Goal: Navigation & Orientation: Find specific page/section

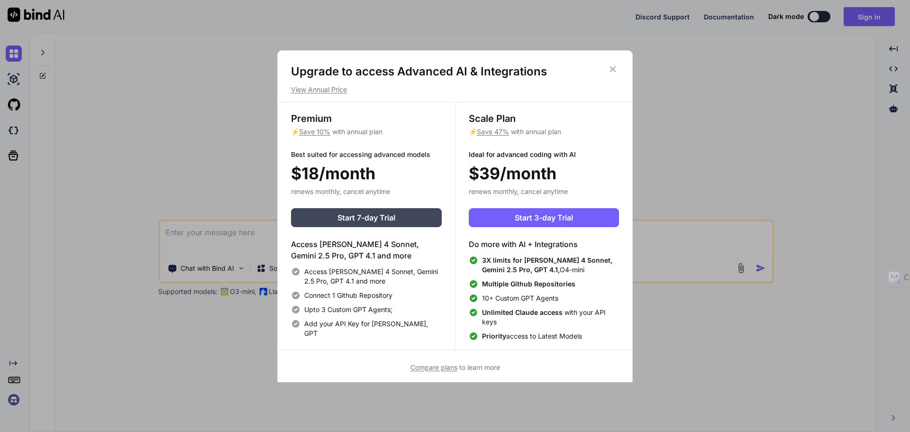
click at [613, 69] on icon at bounding box center [613, 69] width 6 height 6
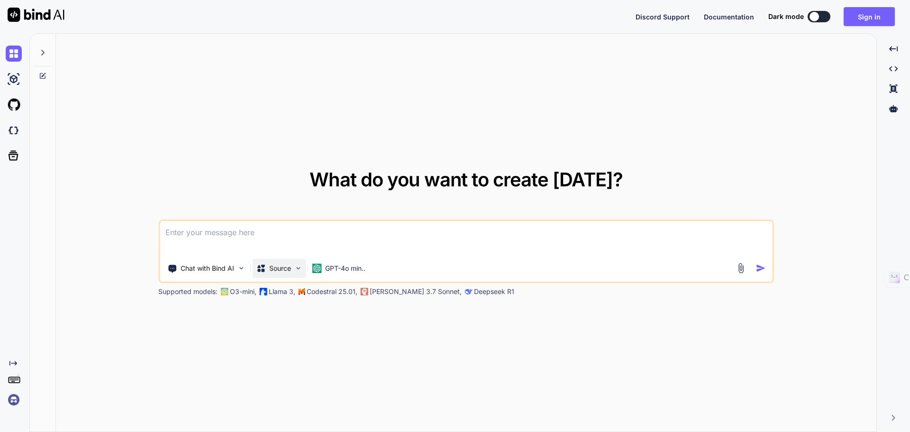
click at [291, 269] on p "Source" at bounding box center [280, 268] width 22 height 9
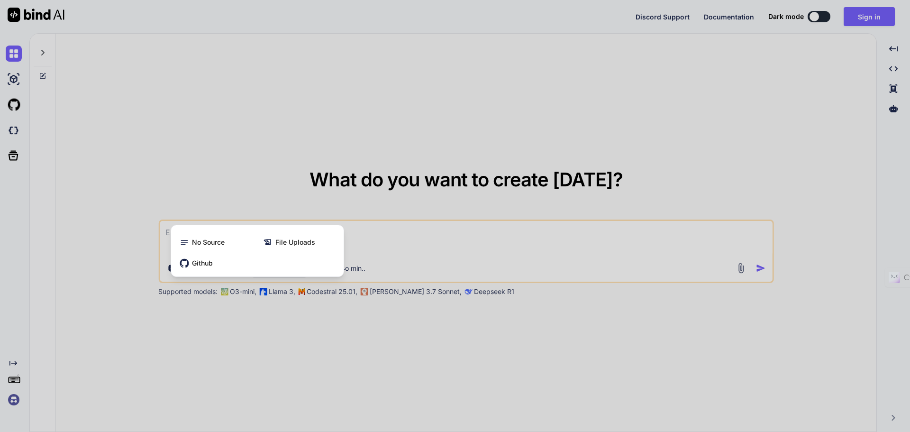
click at [292, 269] on div "Github" at bounding box center [257, 263] width 165 height 19
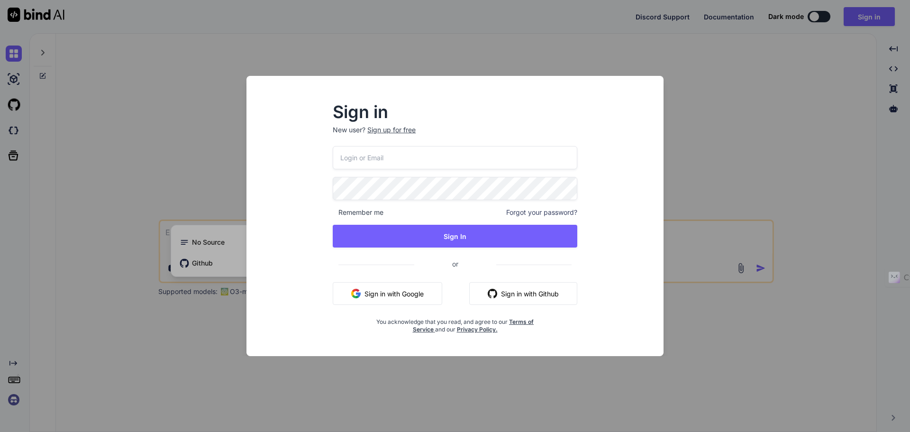
click at [697, 115] on div "Sign in New user? Sign up for free Remember me Forgot your password? Sign In or…" at bounding box center [455, 216] width 910 height 432
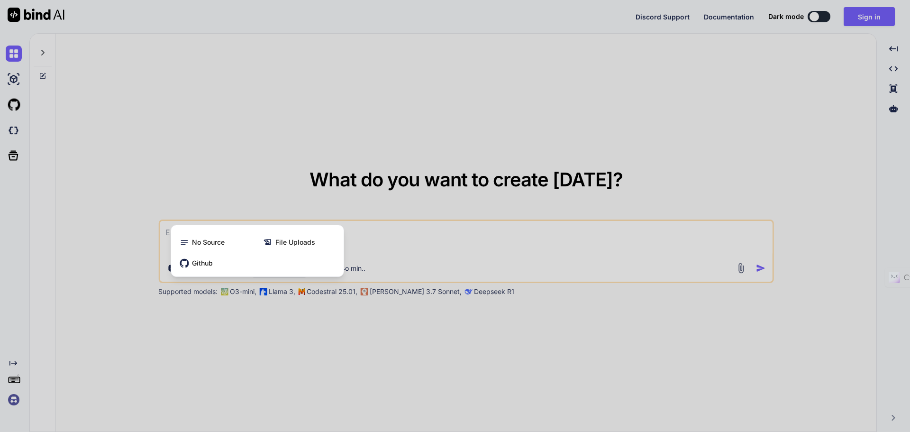
click at [255, 366] on div at bounding box center [455, 216] width 910 height 432
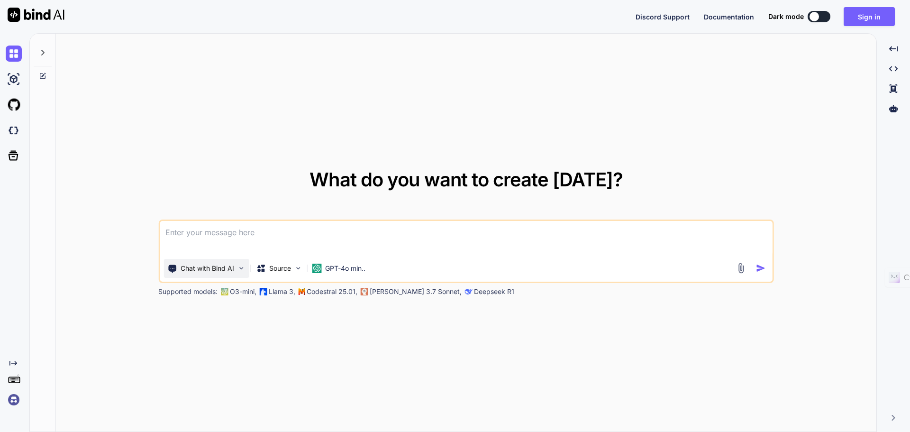
click at [206, 266] on p "Chat with Bind AI" at bounding box center [208, 268] width 54 height 9
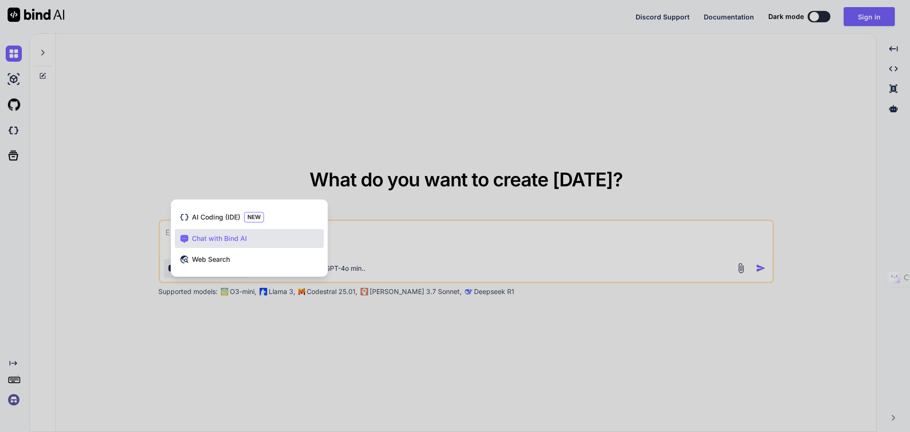
click at [237, 326] on div at bounding box center [455, 216] width 910 height 432
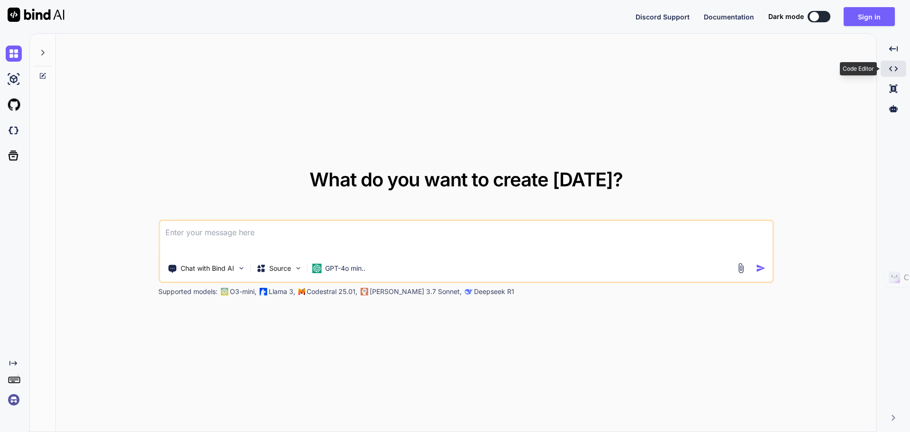
click at [891, 71] on icon "Created with Pixso." at bounding box center [894, 68] width 9 height 9
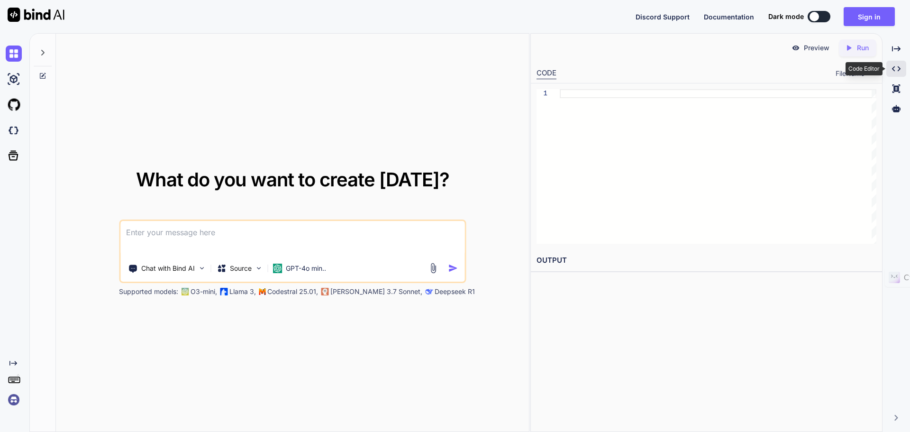
click at [891, 71] on div "Created with Pixso." at bounding box center [897, 69] width 20 height 16
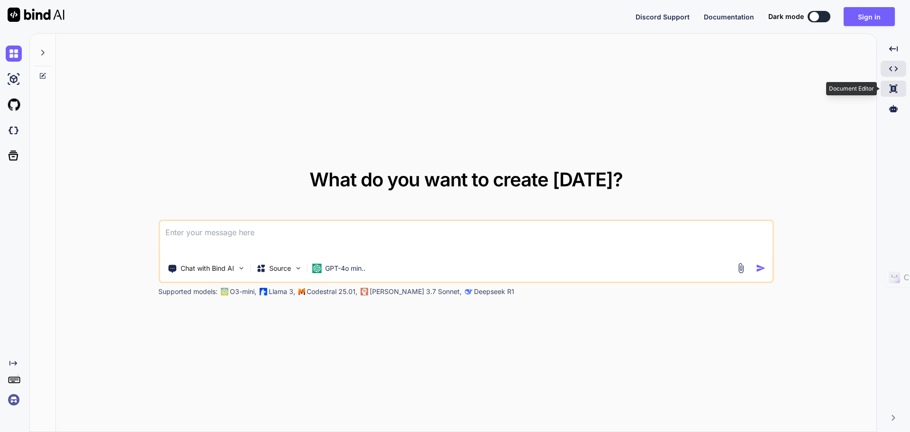
click at [893, 89] on icon at bounding box center [894, 88] width 8 height 9
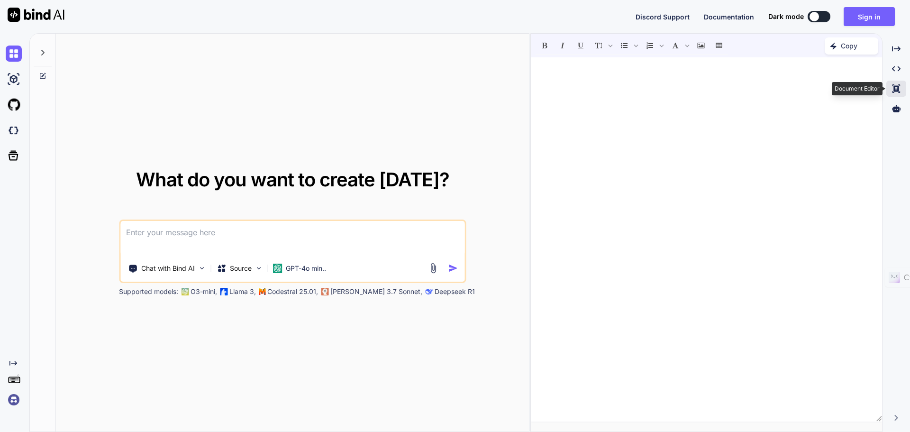
click at [893, 89] on icon "Created with Pixso." at bounding box center [896, 88] width 9 height 9
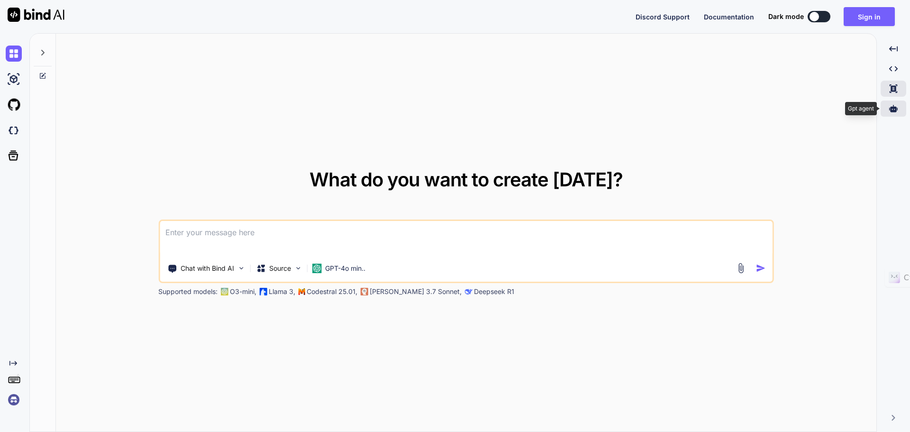
click at [894, 108] on icon at bounding box center [894, 108] width 9 height 7
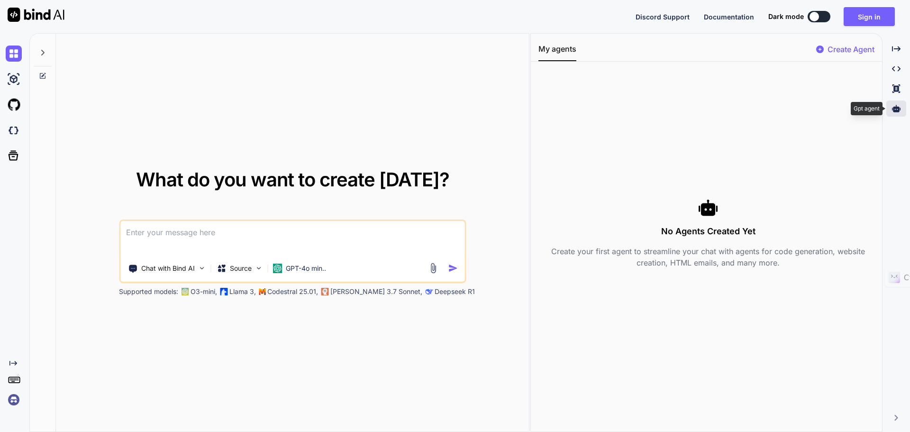
click at [894, 108] on icon at bounding box center [896, 108] width 9 height 7
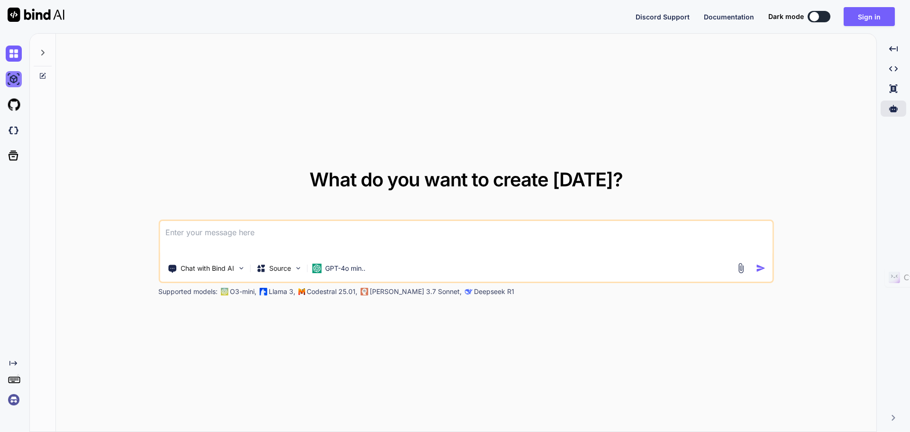
click at [13, 76] on img at bounding box center [14, 79] width 16 height 16
type textarea "x"
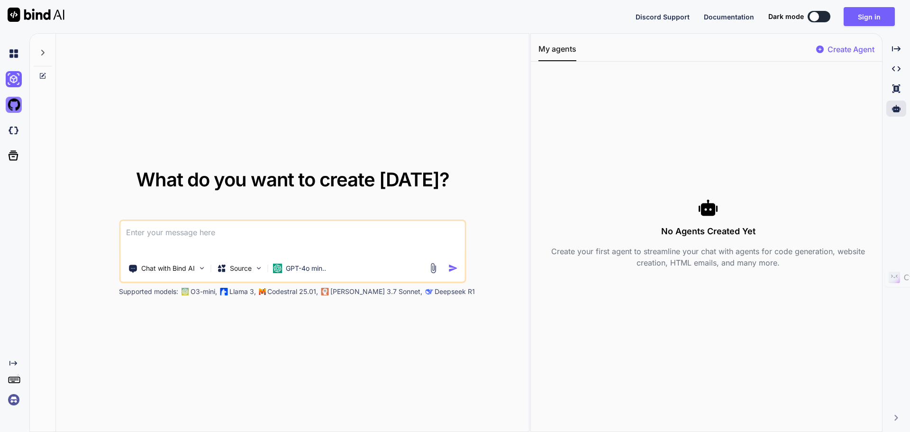
click at [13, 99] on img at bounding box center [14, 105] width 16 height 16
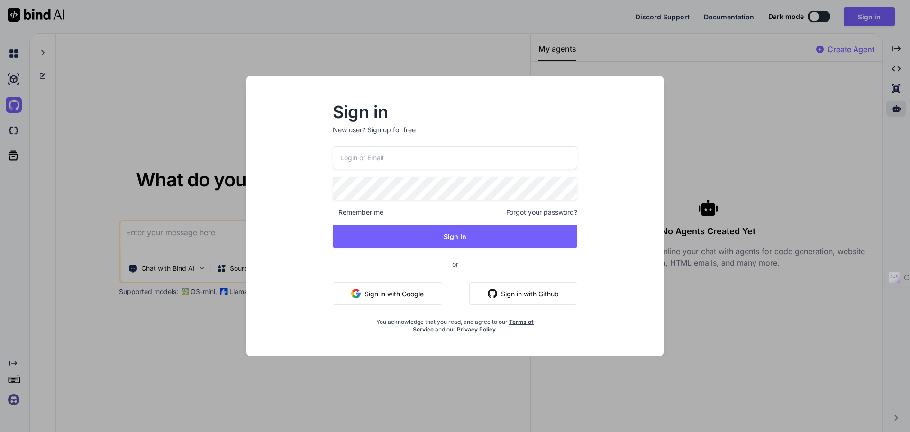
click at [743, 152] on div "Sign in New user? Sign up for free Remember me Forgot your password? Sign In or…" at bounding box center [455, 216] width 910 height 432
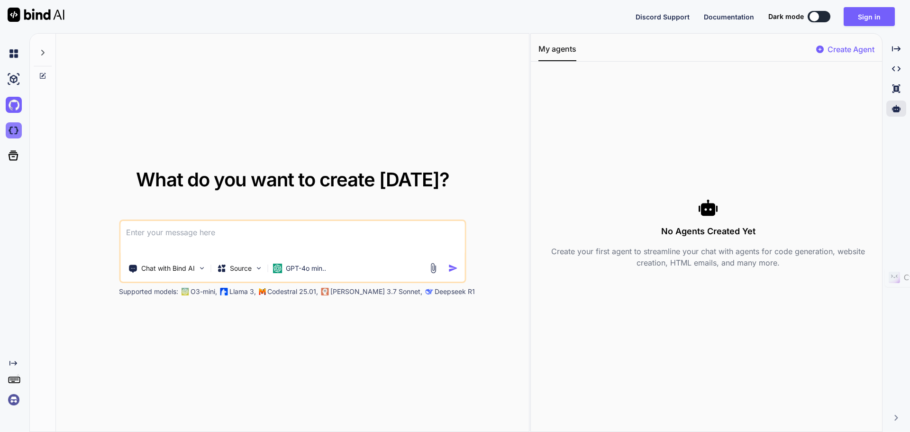
click at [13, 135] on img at bounding box center [14, 130] width 16 height 16
click at [15, 1] on div at bounding box center [32, 16] width 64 height 33
click at [26, 12] on img at bounding box center [36, 15] width 57 height 14
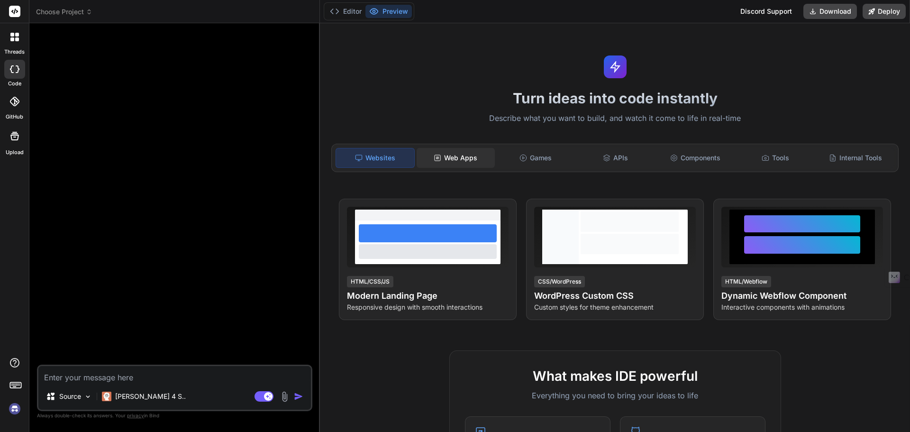
click at [473, 160] on div "Web Apps" at bounding box center [456, 158] width 78 height 20
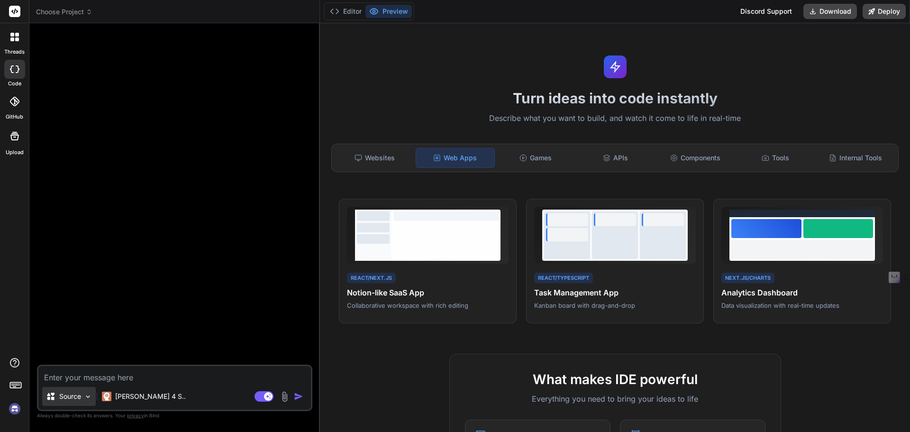
click at [84, 400] on img at bounding box center [88, 397] width 8 height 8
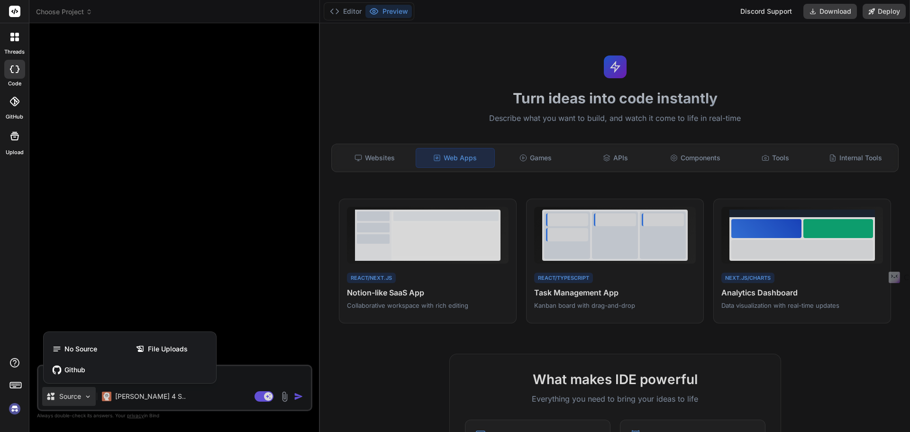
click at [141, 398] on div at bounding box center [455, 216] width 910 height 432
type textarea "x"
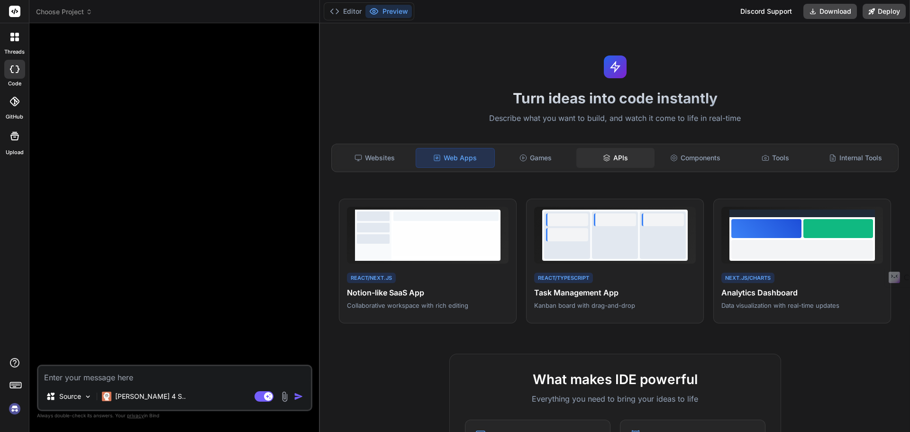
click at [609, 159] on div "APIs" at bounding box center [616, 158] width 78 height 20
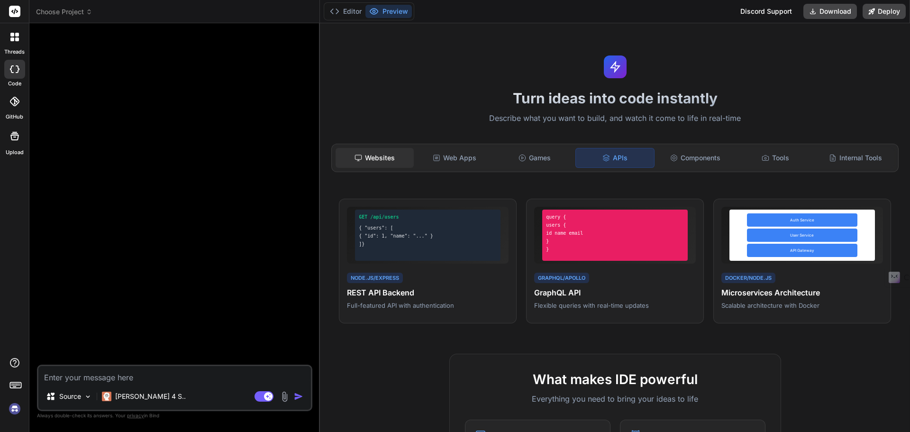
click at [382, 150] on div "Websites" at bounding box center [375, 158] width 78 height 20
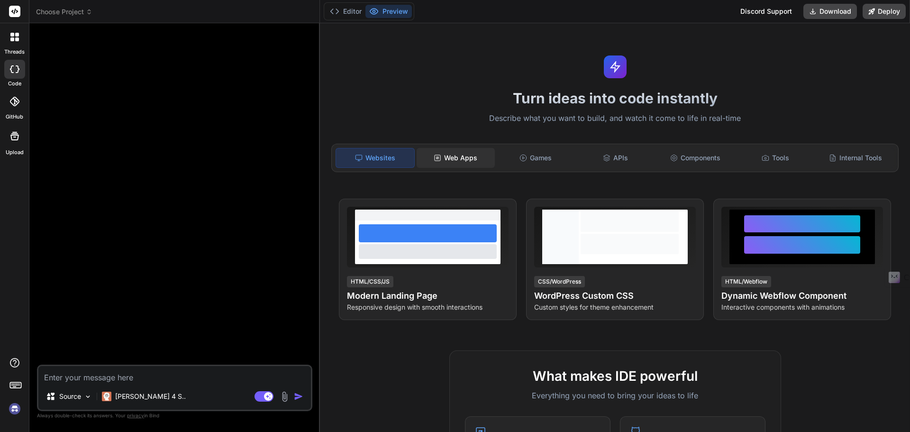
click at [441, 156] on div "Web Apps" at bounding box center [456, 158] width 78 height 20
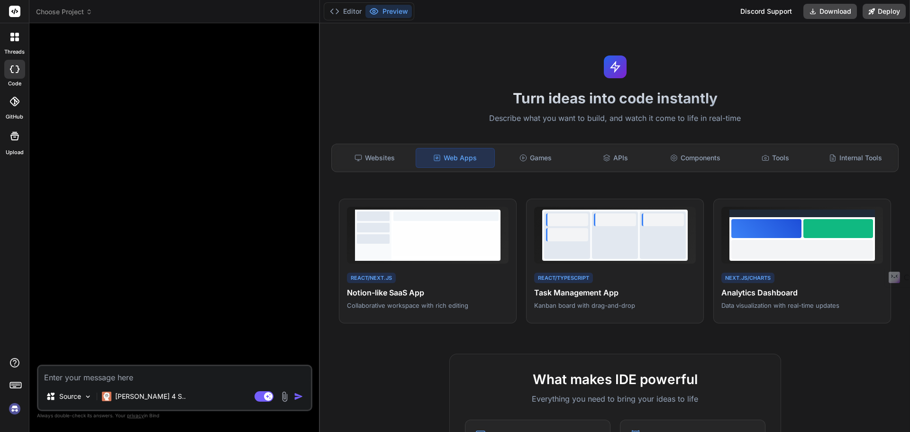
click at [545, 168] on div "Websites Web Apps Games APIs Components Tools Internal Tools" at bounding box center [615, 158] width 568 height 28
click at [545, 155] on div "Games" at bounding box center [536, 158] width 78 height 20
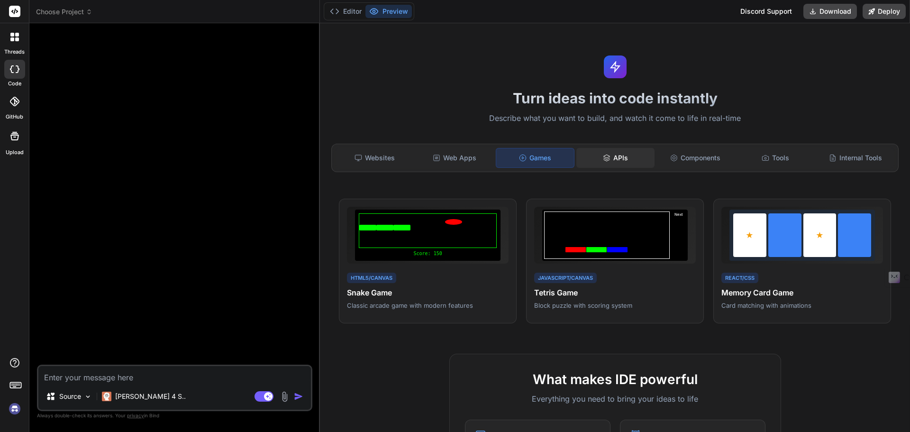
click at [603, 164] on div "APIs" at bounding box center [616, 158] width 78 height 20
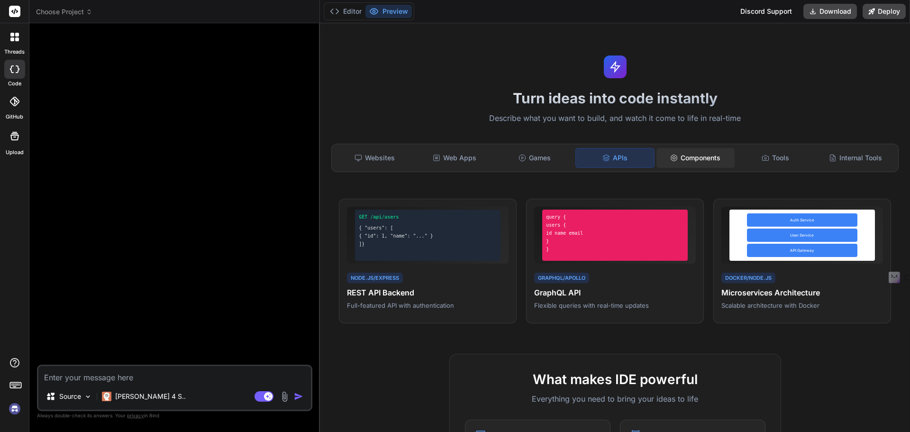
click at [683, 163] on div "Components" at bounding box center [696, 158] width 78 height 20
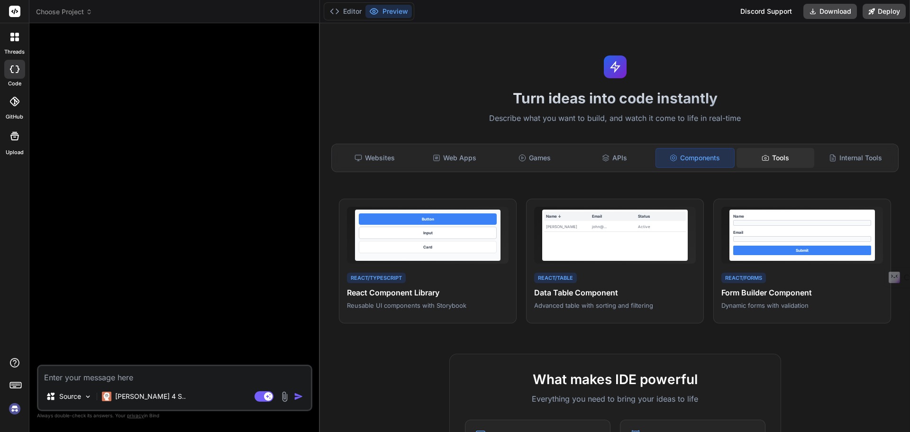
click at [767, 155] on div "Tools" at bounding box center [776, 158] width 78 height 20
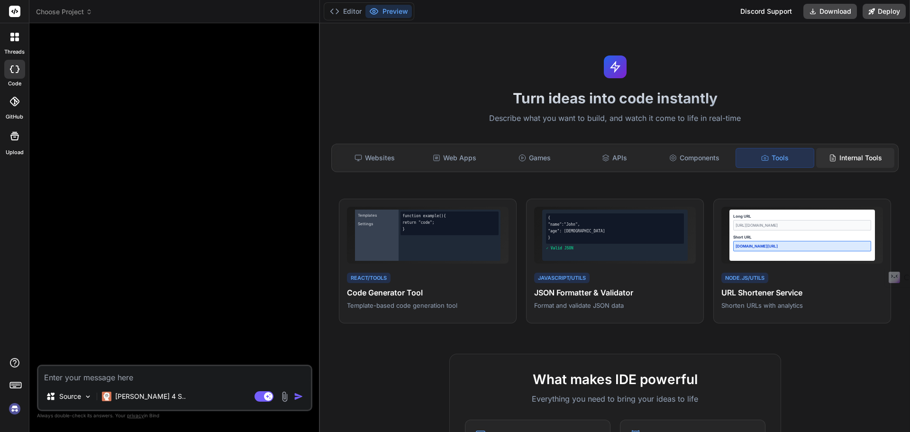
click at [829, 161] on icon at bounding box center [833, 158] width 8 height 8
